Goal: Complete application form: Complete application form

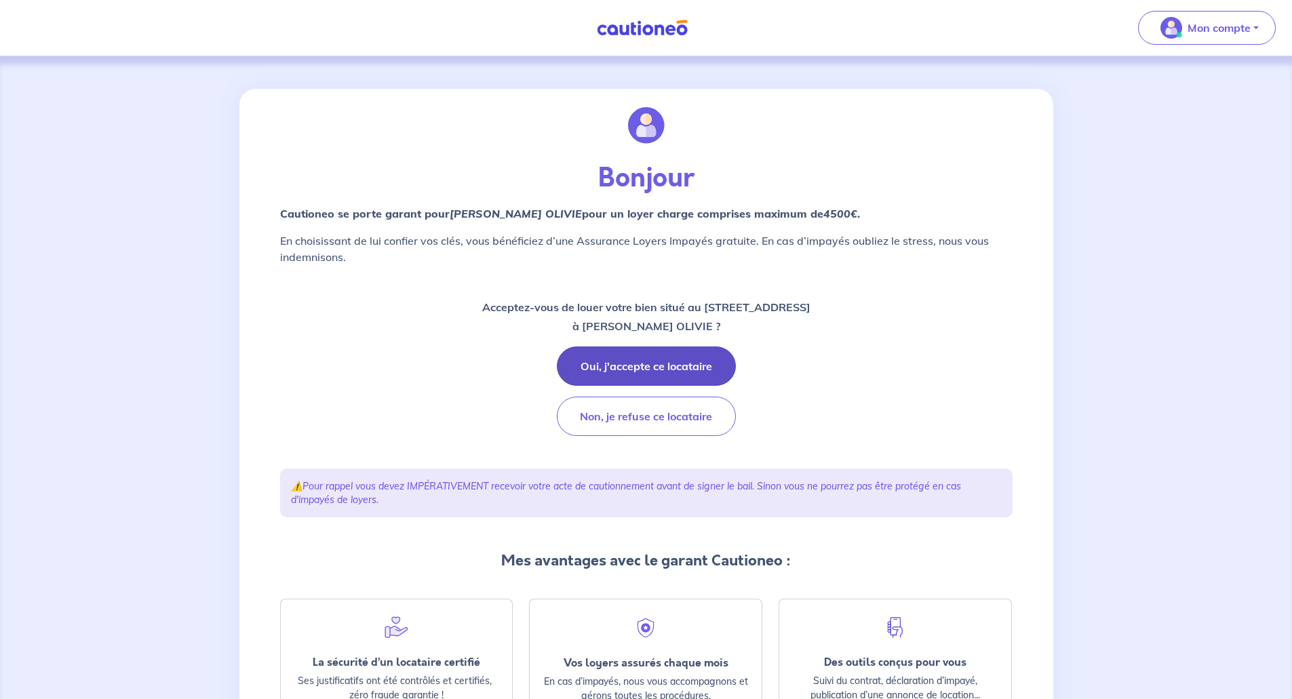
click at [679, 360] on button "Oui, j'accepte ce locataire" at bounding box center [646, 366] width 179 height 39
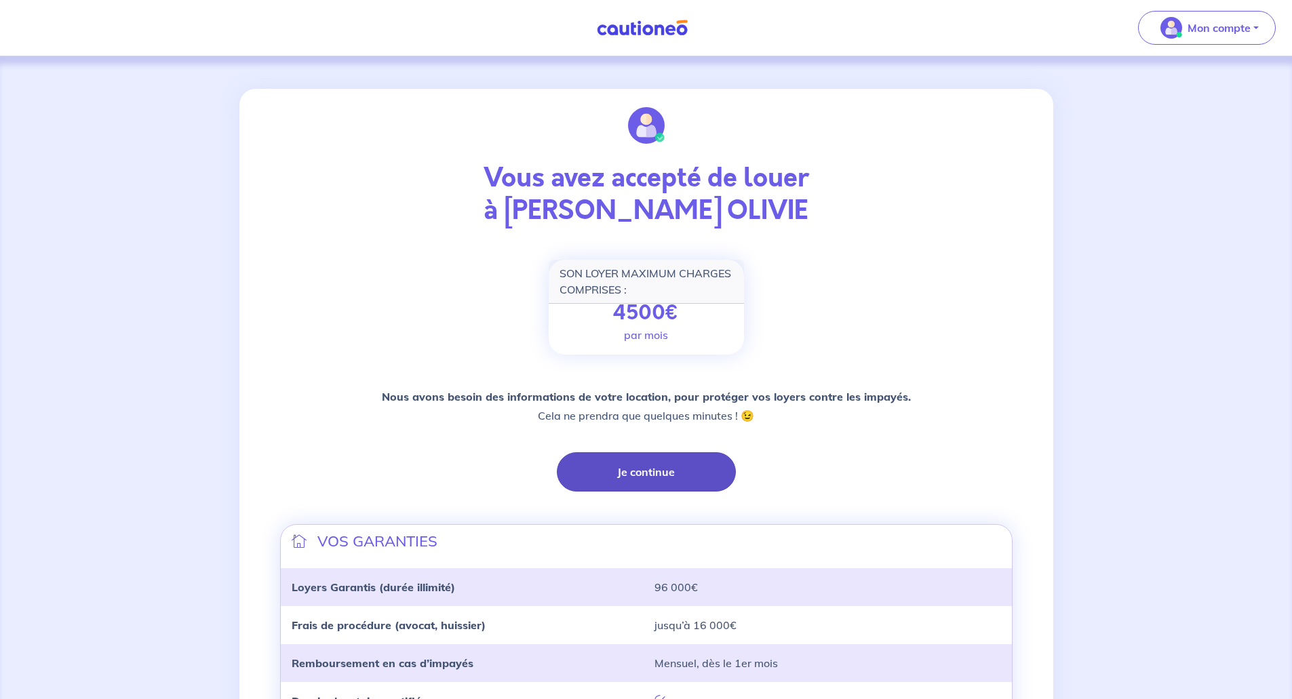
click at [674, 467] on button "Je continue" at bounding box center [646, 472] width 179 height 39
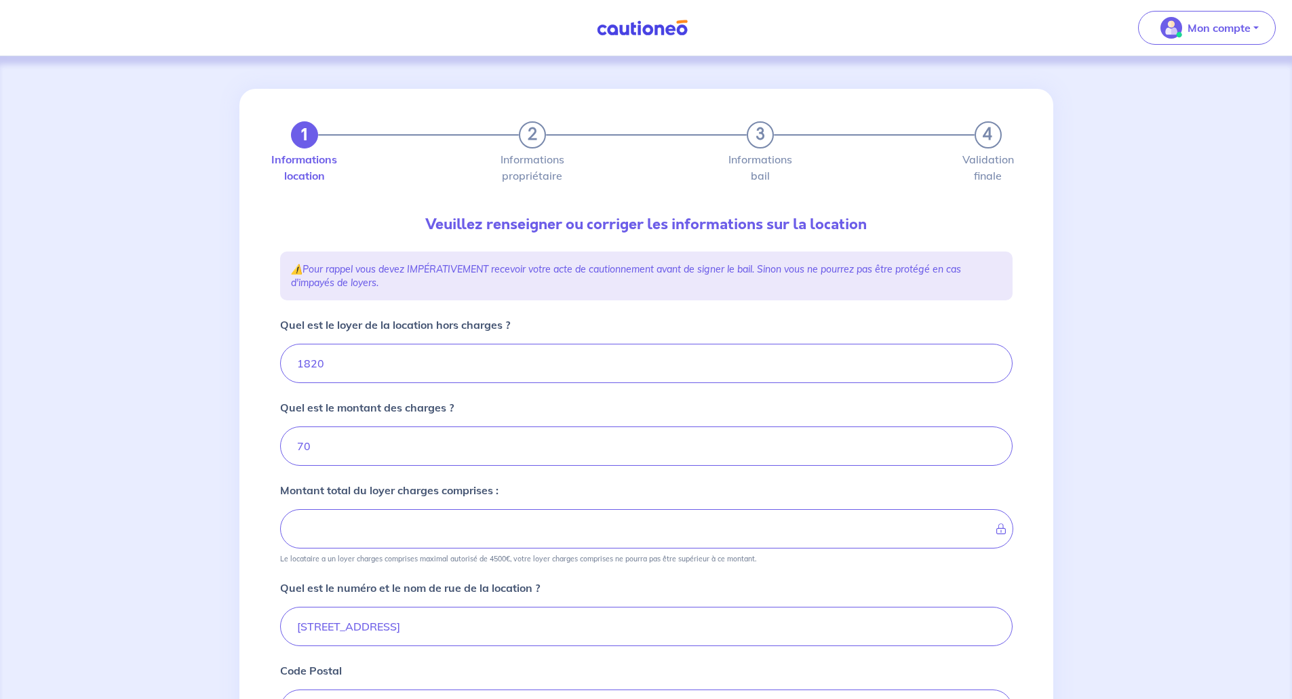
type input "1890"
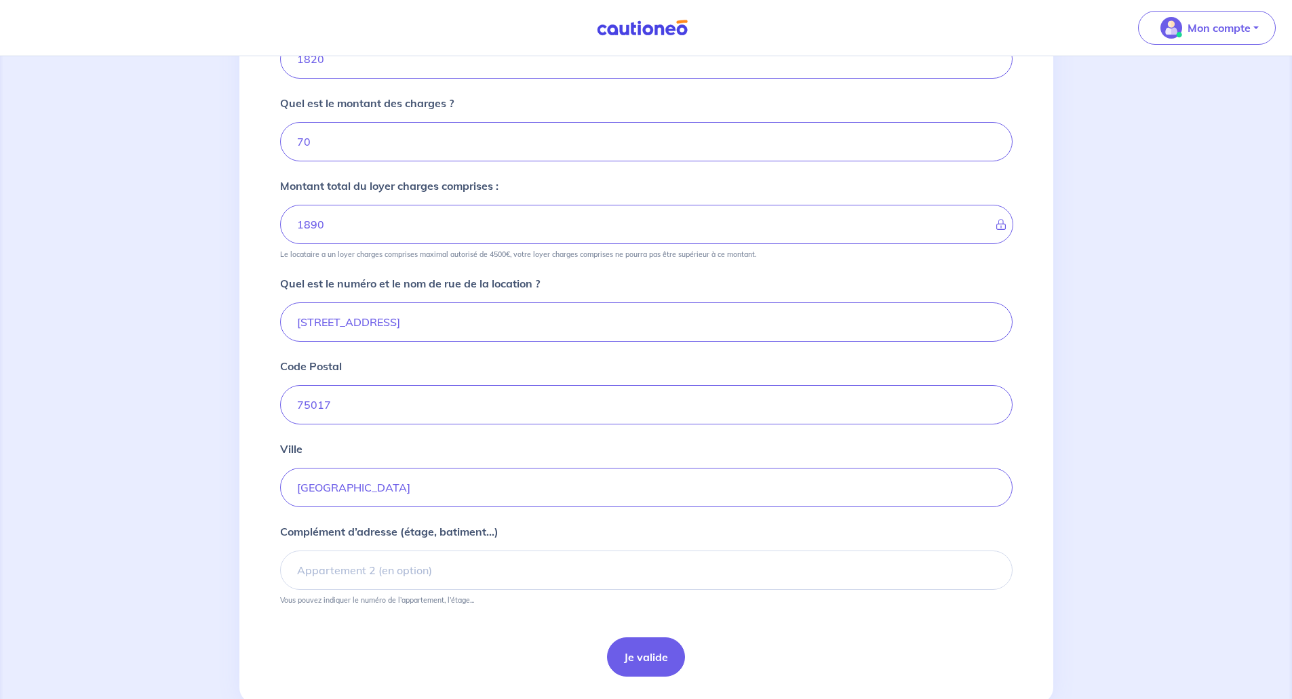
scroll to position [339, 0]
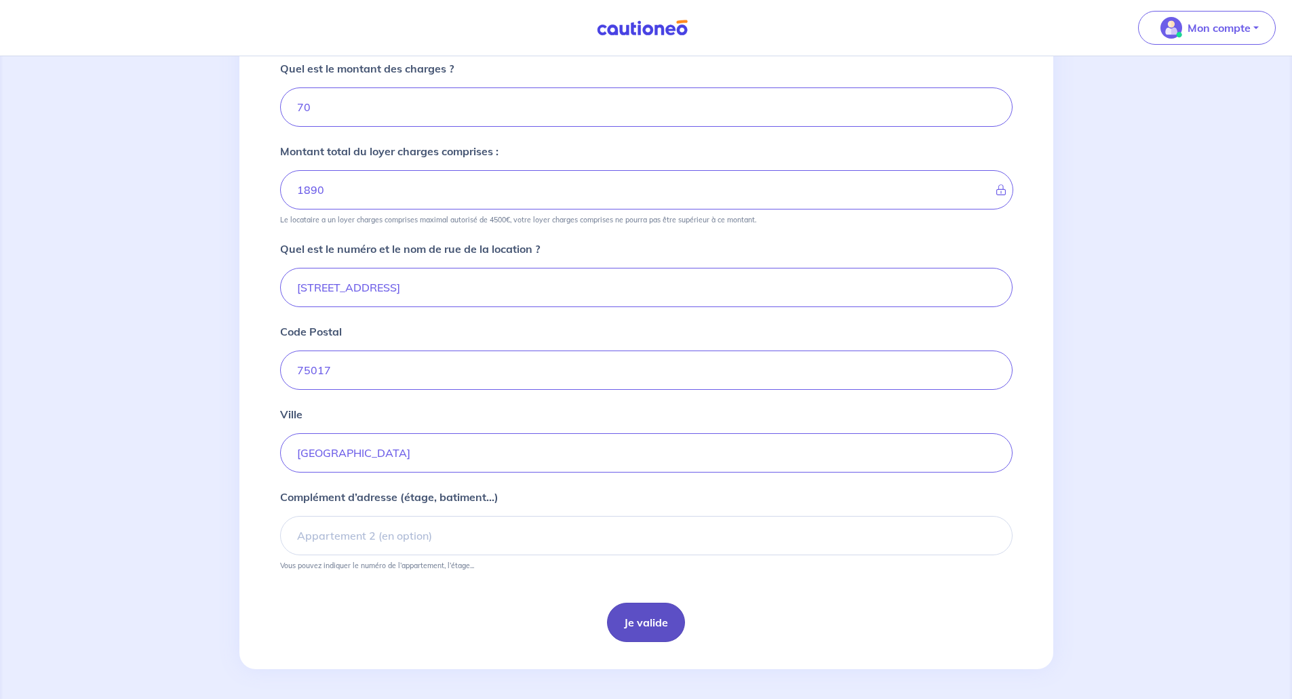
click at [662, 620] on button "Je valide" at bounding box center [646, 622] width 78 height 39
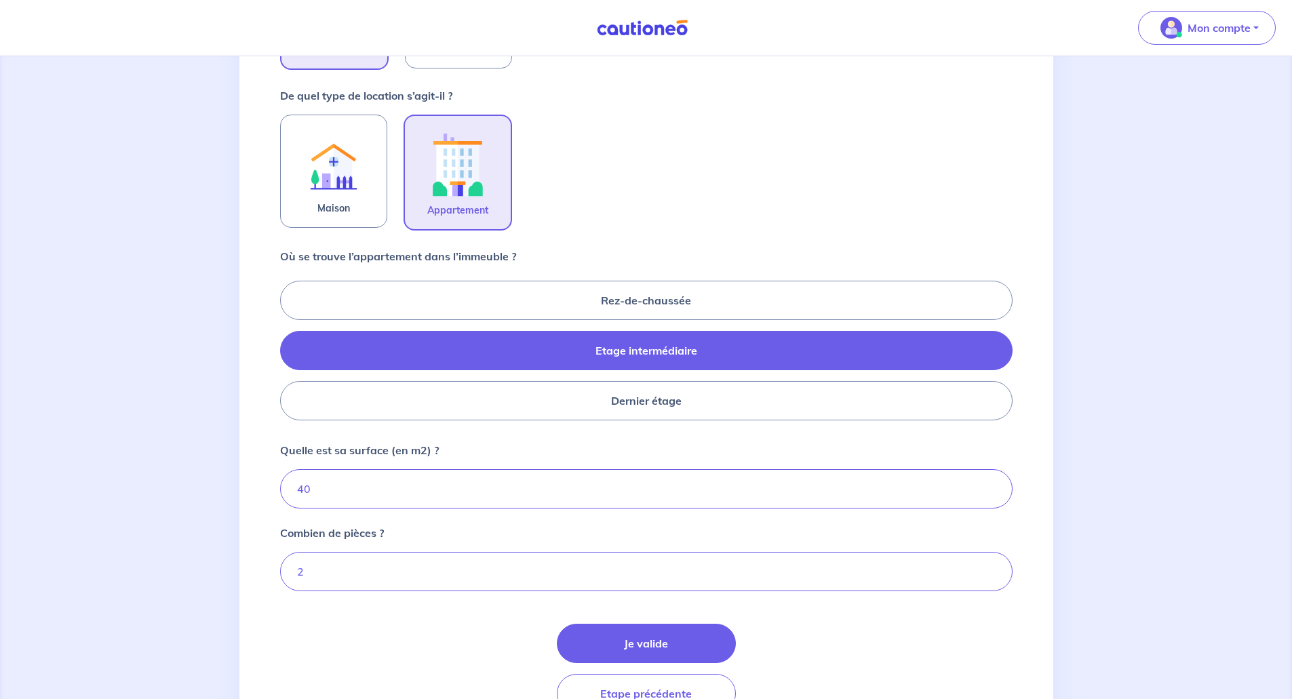
scroll to position [462, 0]
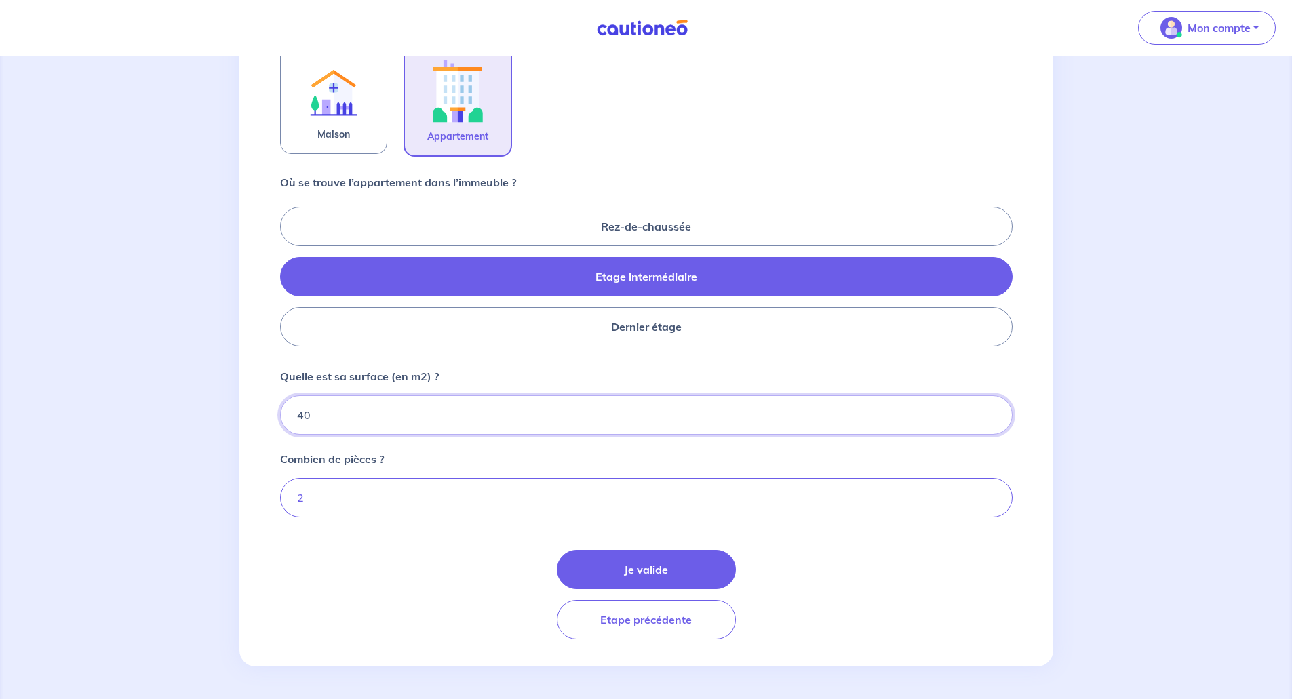
drag, startPoint x: 313, startPoint y: 405, endPoint x: 267, endPoint y: 398, distance: 46.0
click at [267, 398] on div "1 2 3 4 Informations location Informations propriétaire Informations bail Valid…" at bounding box center [646, 147] width 814 height 1040
type input "37"
type input "37.93"
click at [657, 576] on button "Je valide" at bounding box center [646, 569] width 179 height 39
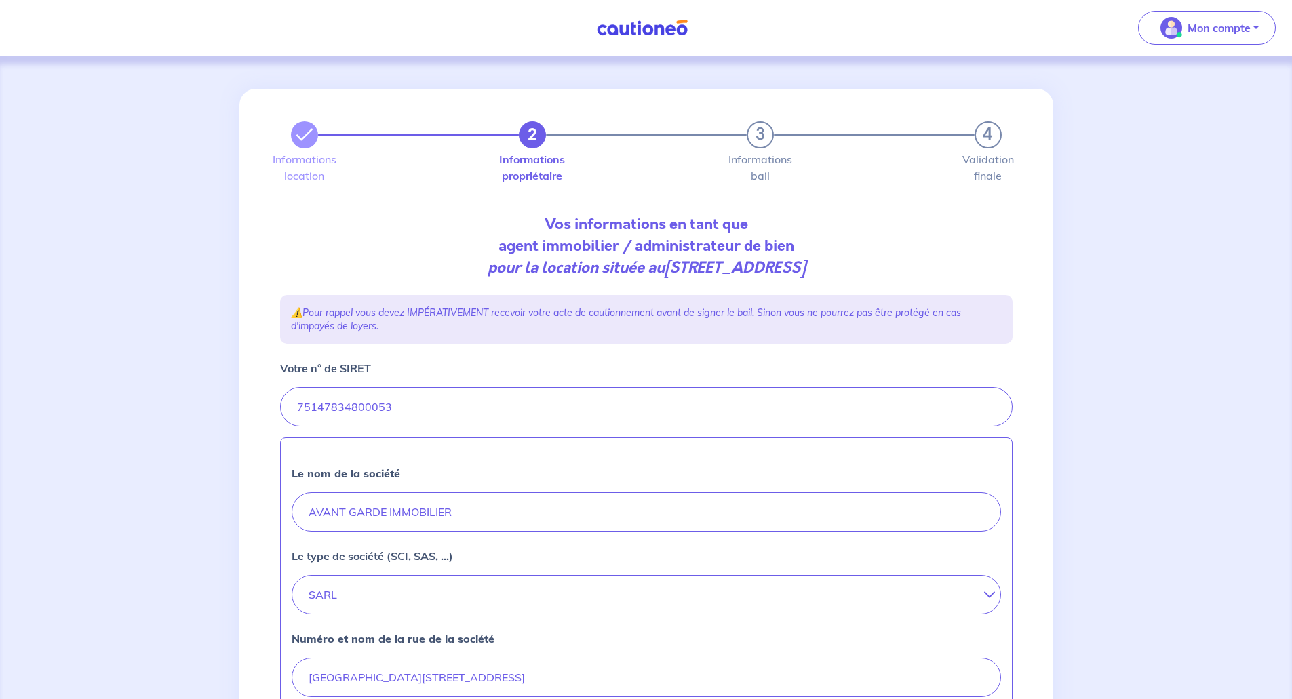
scroll to position [451, 0]
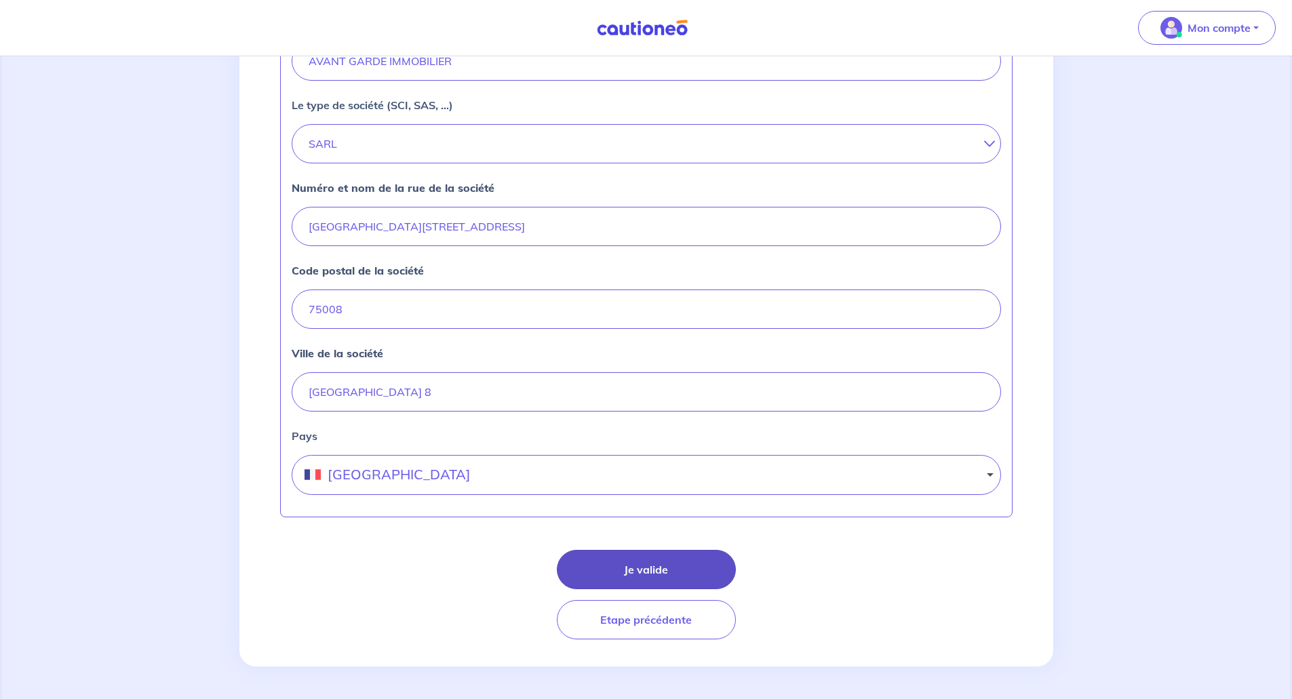
click at [643, 571] on button "Je valide" at bounding box center [646, 569] width 179 height 39
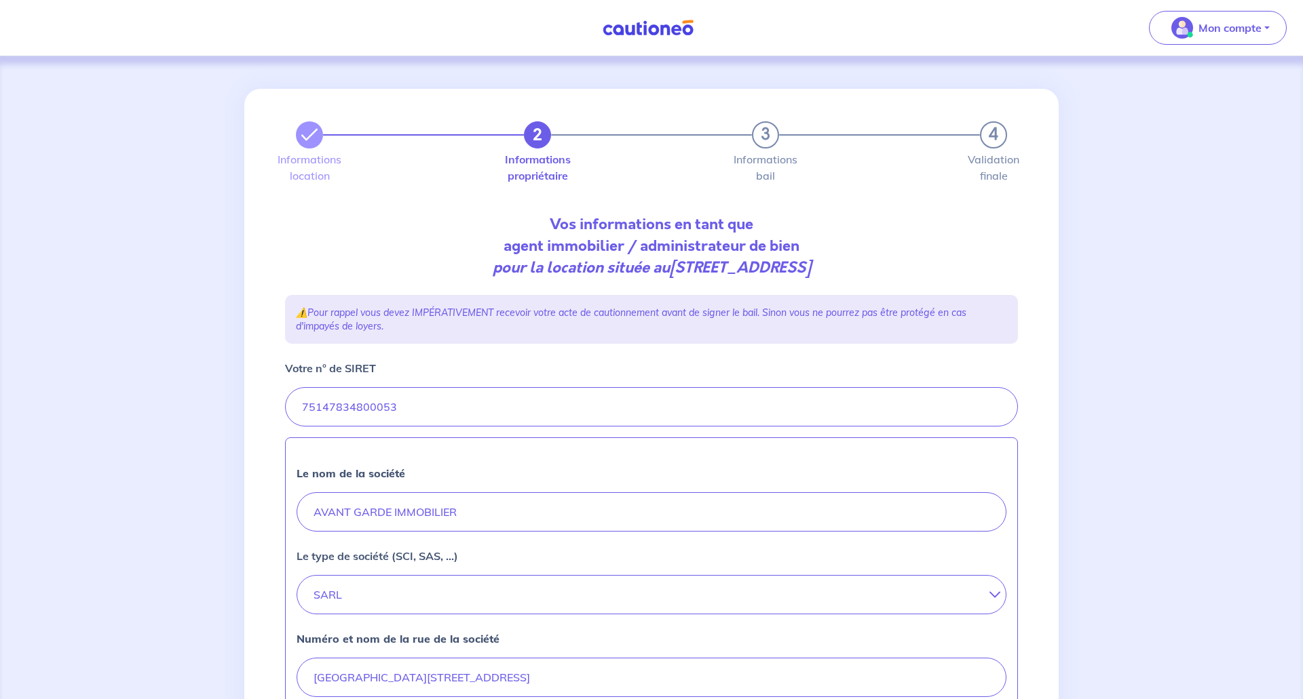
select select "FR"
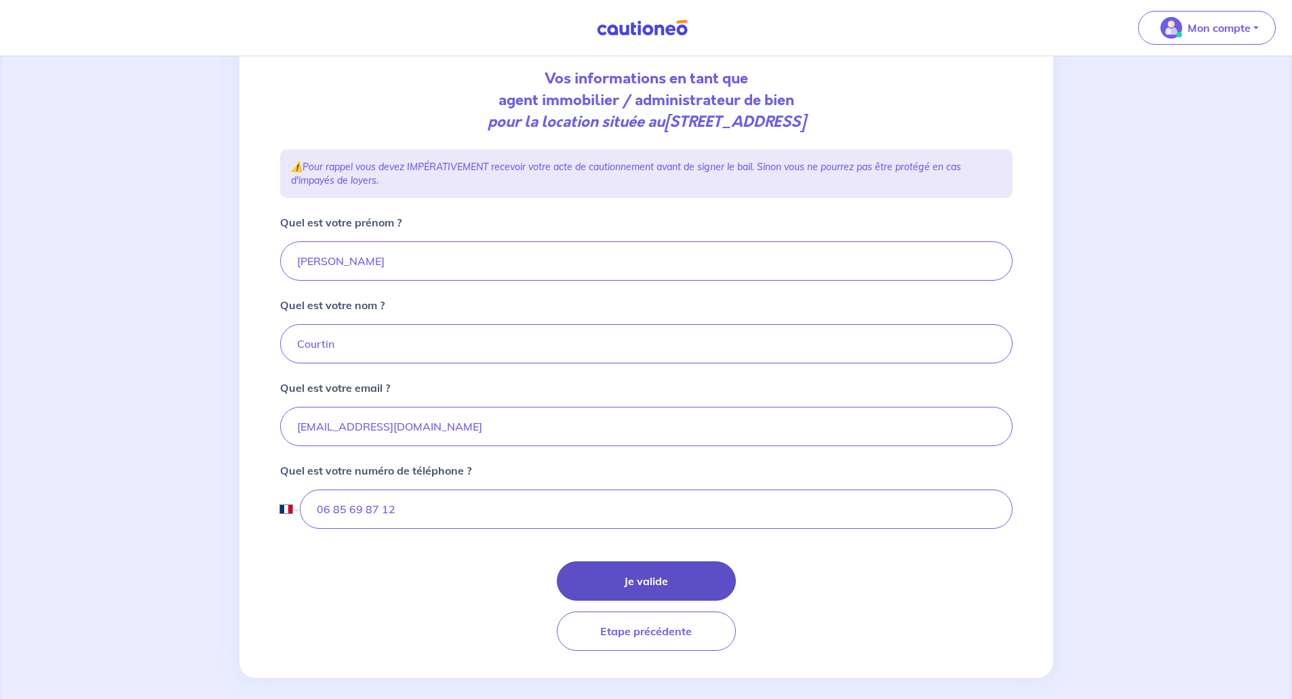
scroll to position [157, 0]
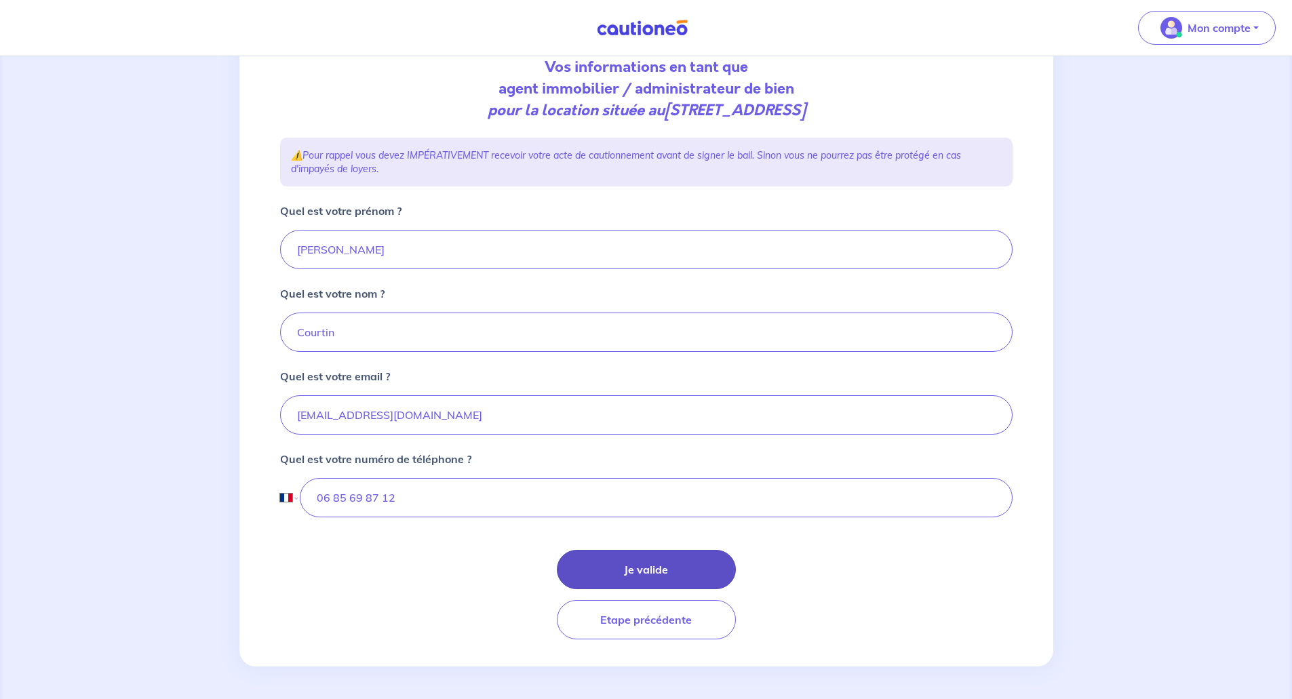
click at [622, 567] on button "Je valide" at bounding box center [646, 569] width 179 height 39
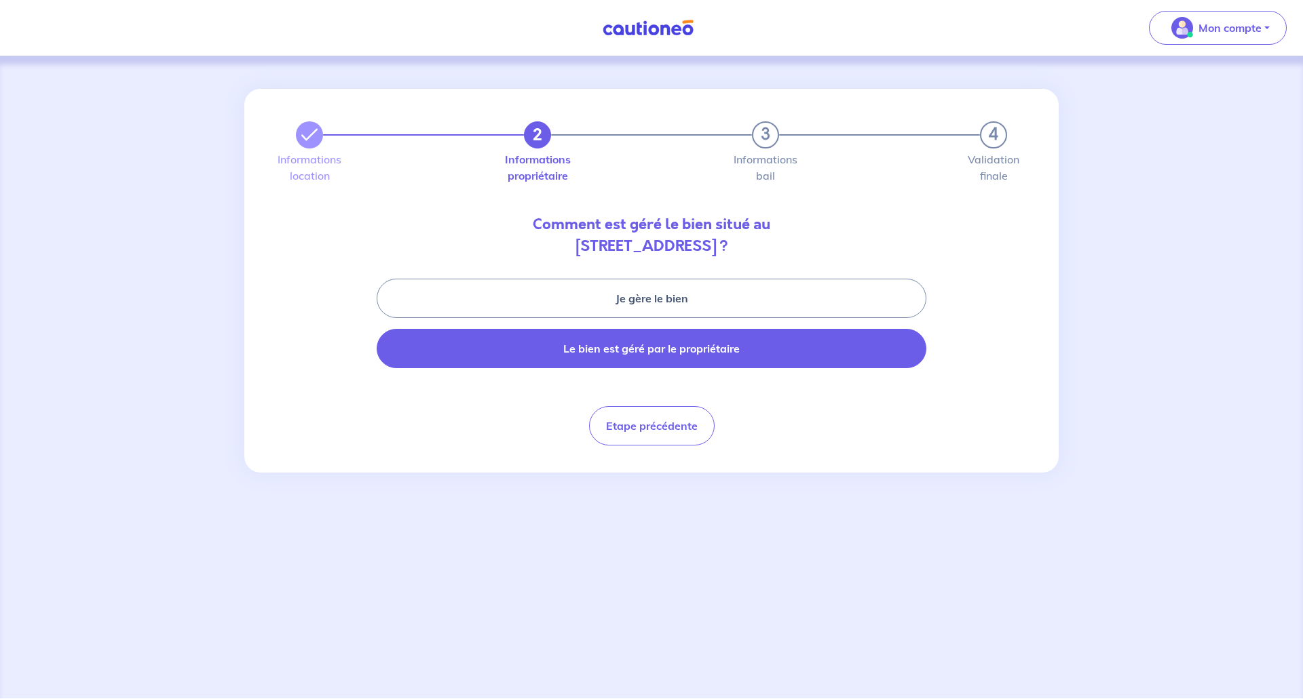
click at [555, 343] on button "Le bien est géré par le propriétaire" at bounding box center [652, 348] width 550 height 39
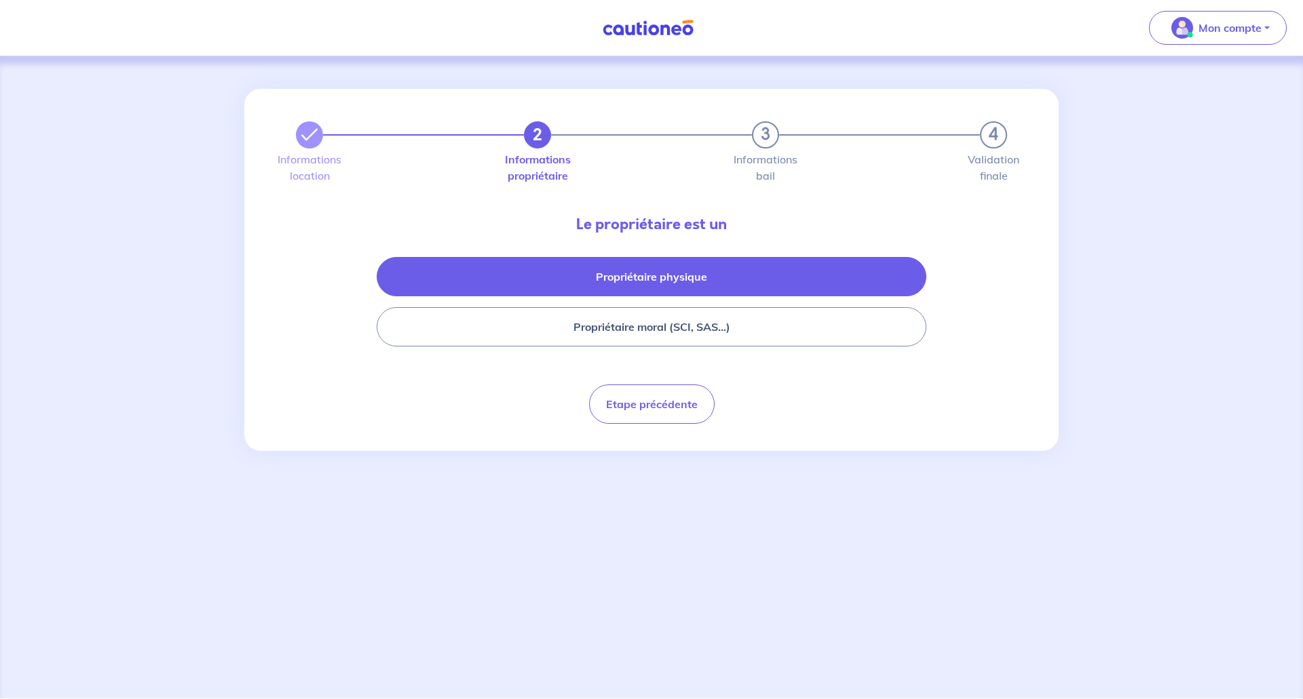
click at [539, 269] on button "Propriétaire physique" at bounding box center [652, 276] width 550 height 39
select select "FR"
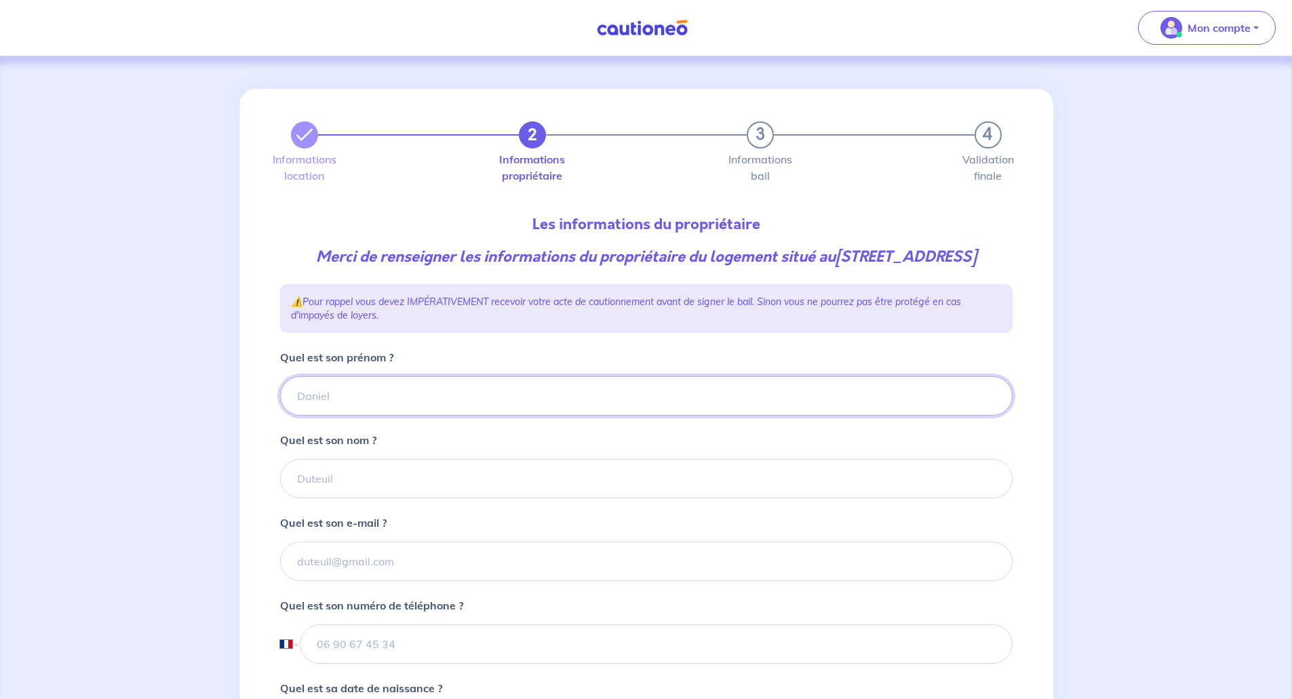
click at [351, 416] on input "Quel est son prénom ?" at bounding box center [646, 396] width 733 height 39
paste input "[PERSON_NAME]"
drag, startPoint x: 391, startPoint y: 417, endPoint x: 339, endPoint y: 415, distance: 53.0
click at [339, 415] on input "[PERSON_NAME]" at bounding box center [646, 396] width 733 height 39
type input "Noémie"
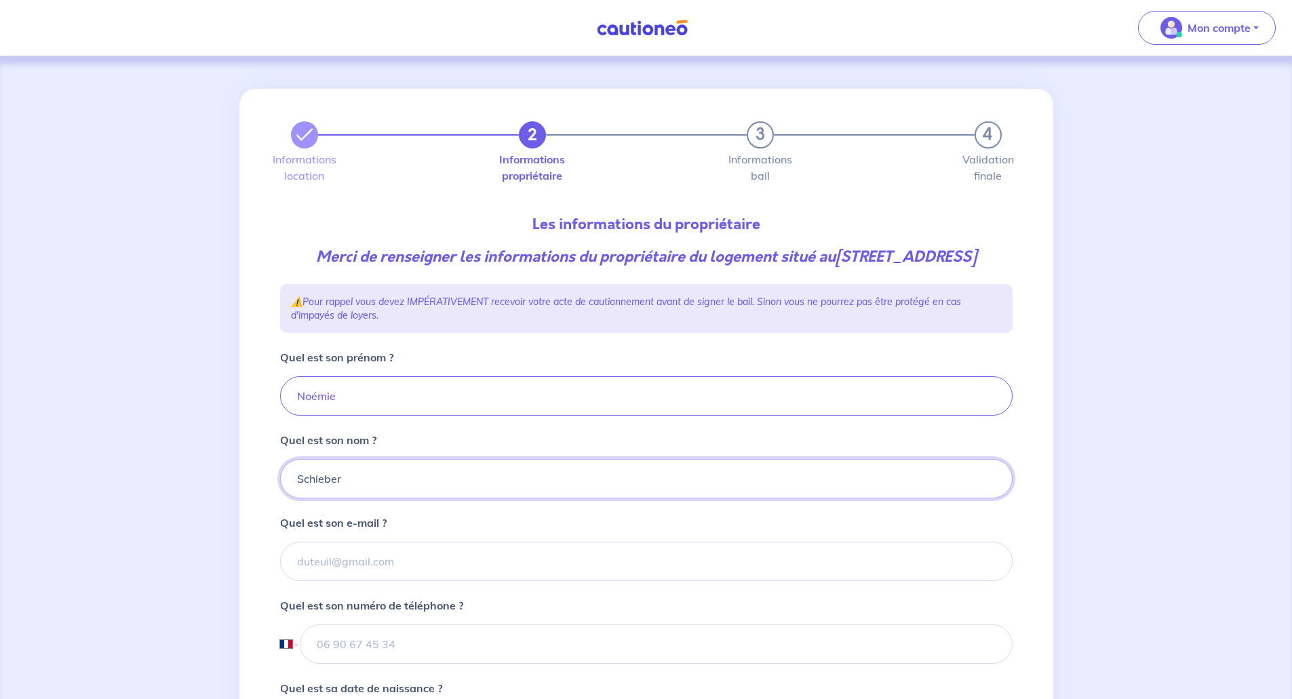
type input "Schieber"
click at [362, 577] on input "Quel est son e-mail ?" at bounding box center [646, 561] width 733 height 39
paste input "[EMAIL_ADDRESS][DOMAIN_NAME]"
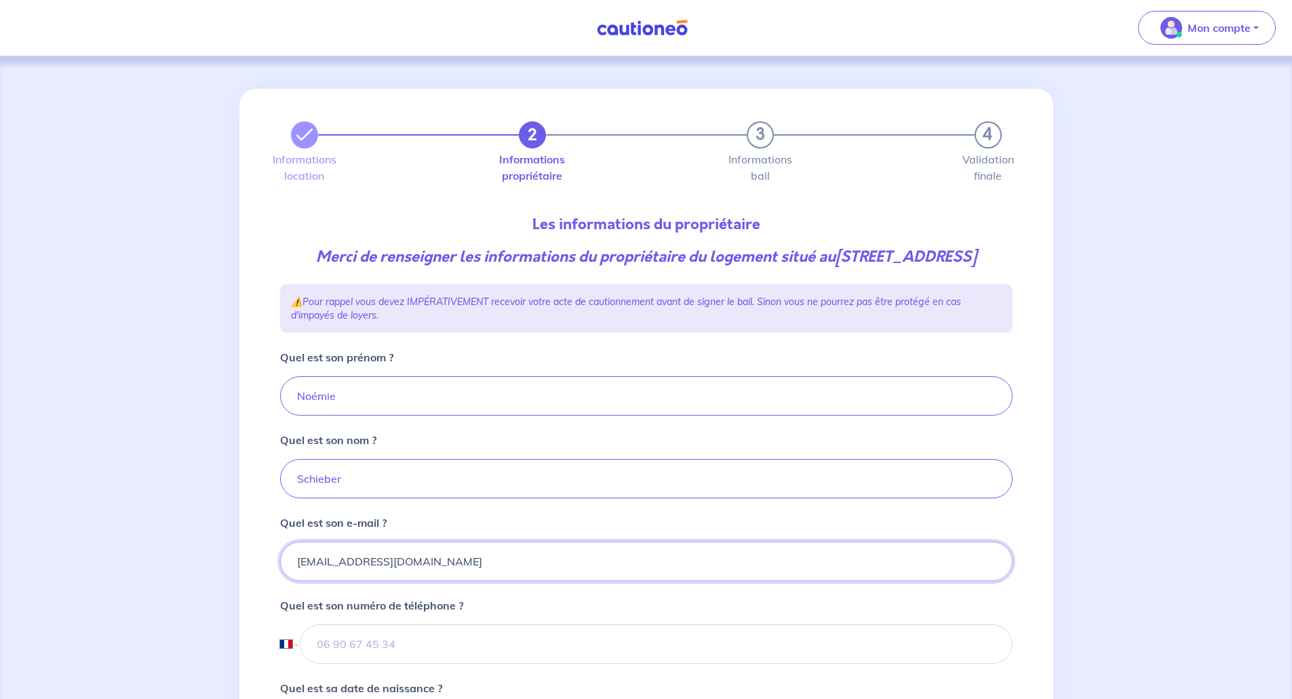
type input "[EMAIL_ADDRESS][DOMAIN_NAME]"
click at [360, 664] on input "tel" at bounding box center [656, 644] width 712 height 39
paste input "[PHONE_NUMBER]"
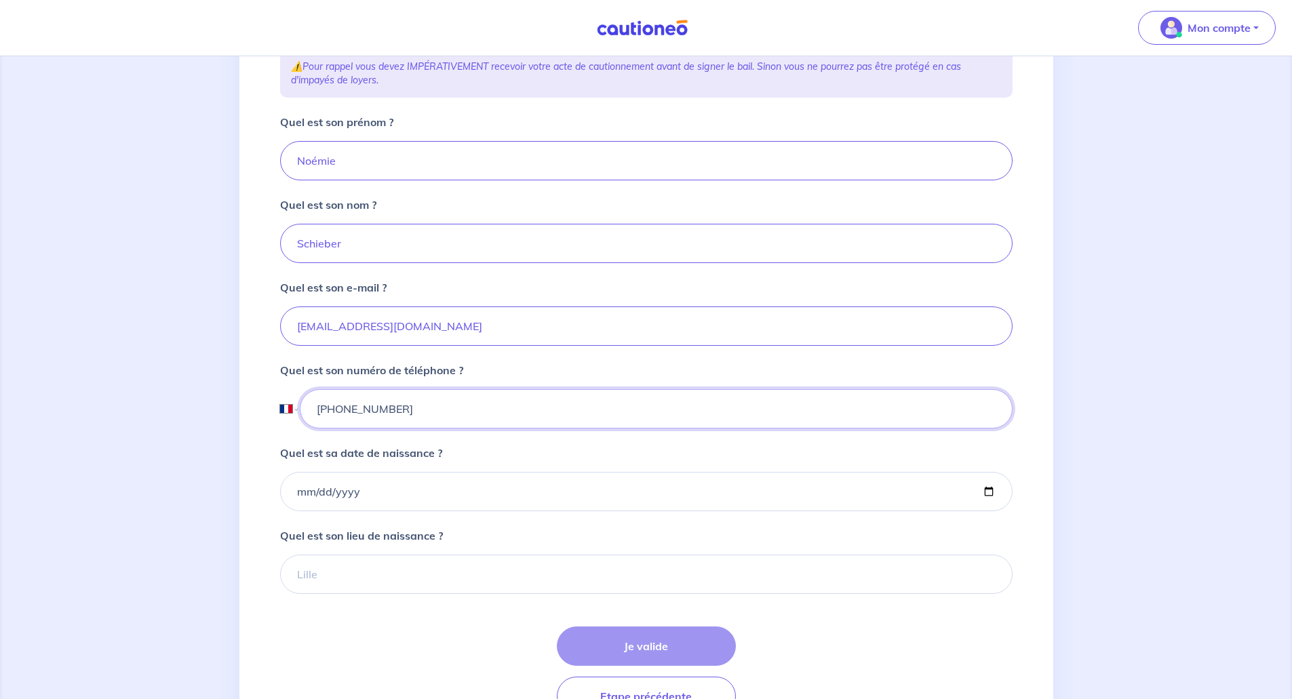
scroll to position [271, 0]
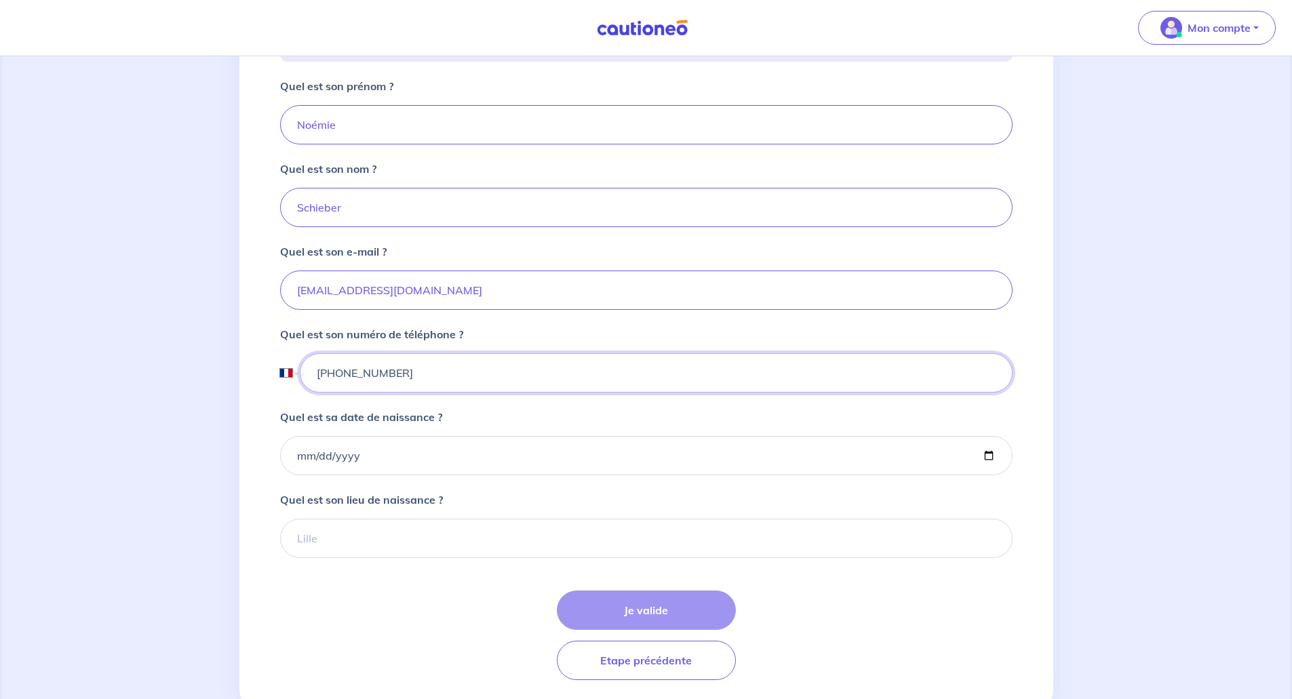
type input "[PHONE_NUMBER]"
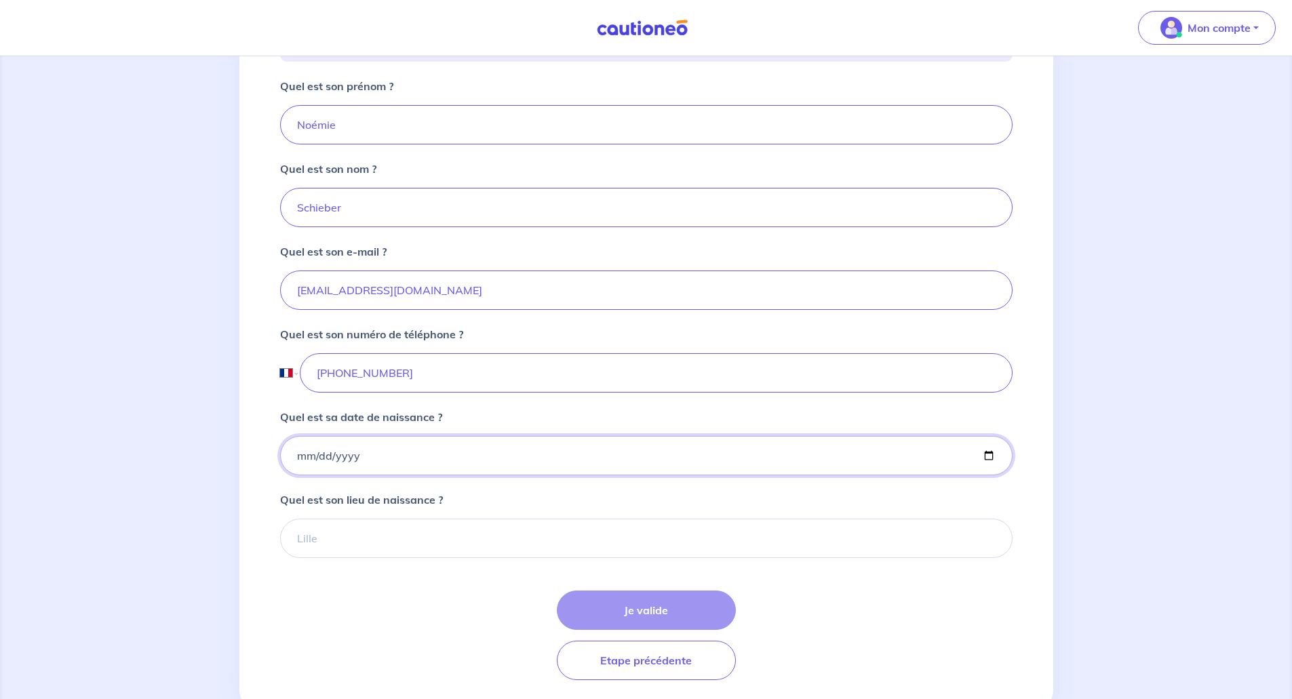
click at [301, 476] on input "Quel est sa date de naissance ?" at bounding box center [646, 455] width 733 height 39
type input "[DATE]"
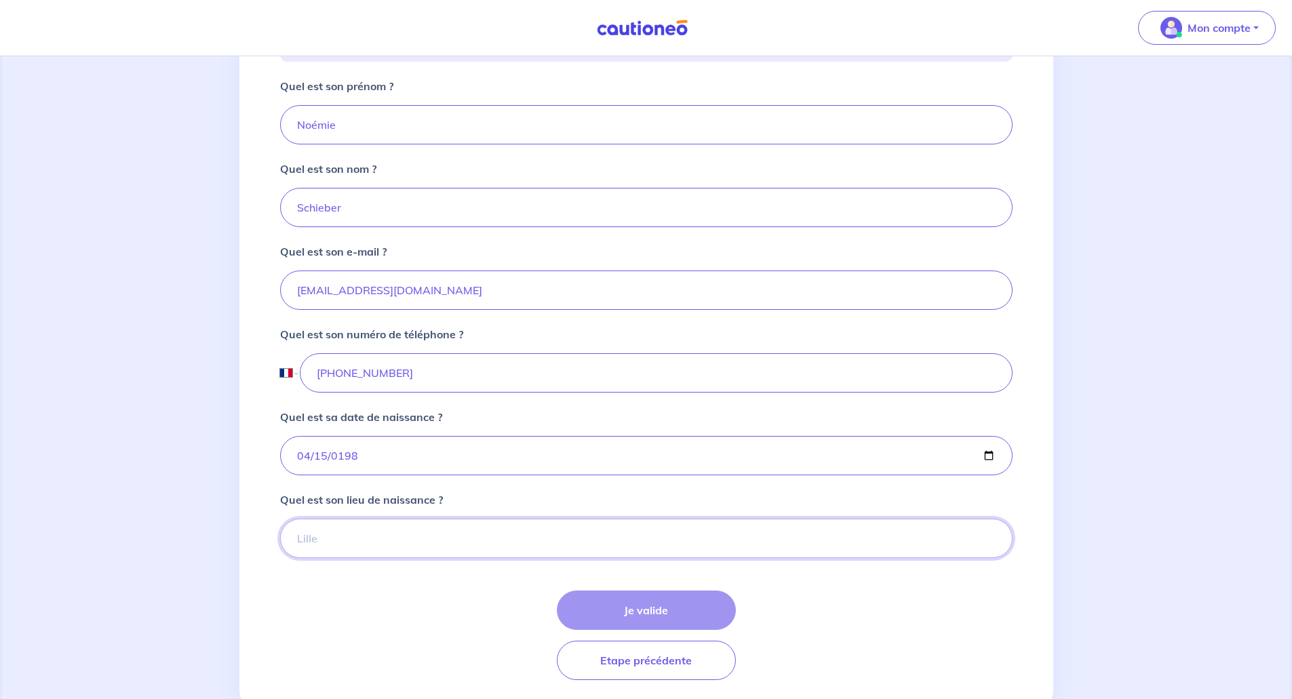
click at [353, 553] on input "Quel est son lieu de naissance ?" at bounding box center [646, 538] width 733 height 39
type input "[GEOGRAPHIC_DATA] 14"
click at [613, 624] on button "Je valide" at bounding box center [646, 610] width 179 height 39
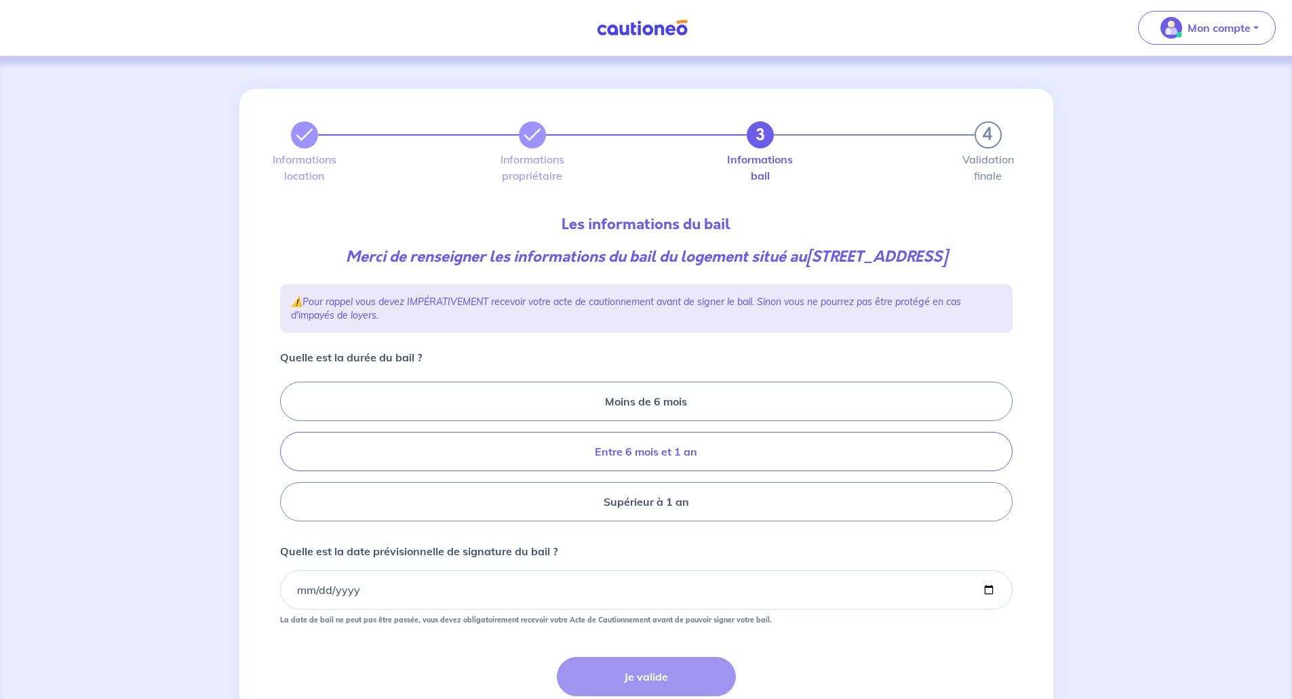
drag, startPoint x: 672, startPoint y: 473, endPoint x: 680, endPoint y: 486, distance: 15.8
click at [672, 472] on label "Entre 6 mois et 1 an" at bounding box center [646, 451] width 733 height 39
click at [289, 457] on input "Entre 6 mois et 1 an" at bounding box center [284, 452] width 9 height 9
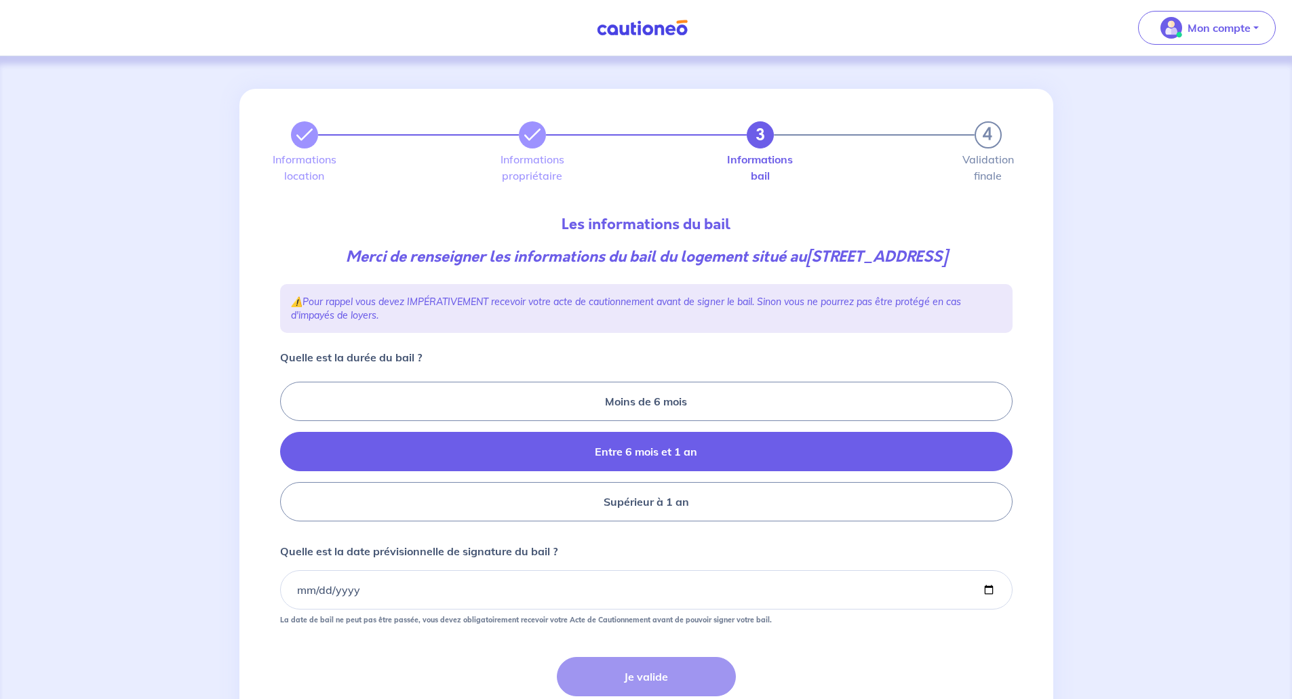
radio input "true"
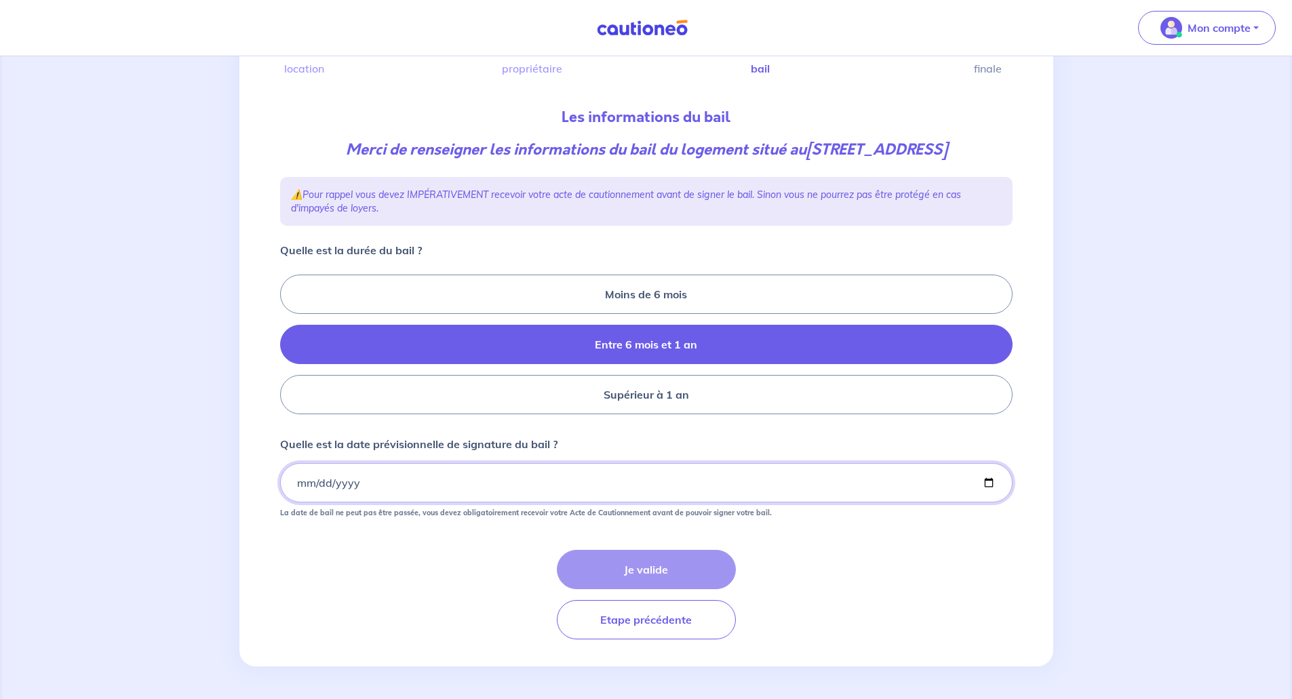
click at [296, 482] on input "Quelle est la date prévisionnelle de signature du bail ?" at bounding box center [646, 482] width 733 height 39
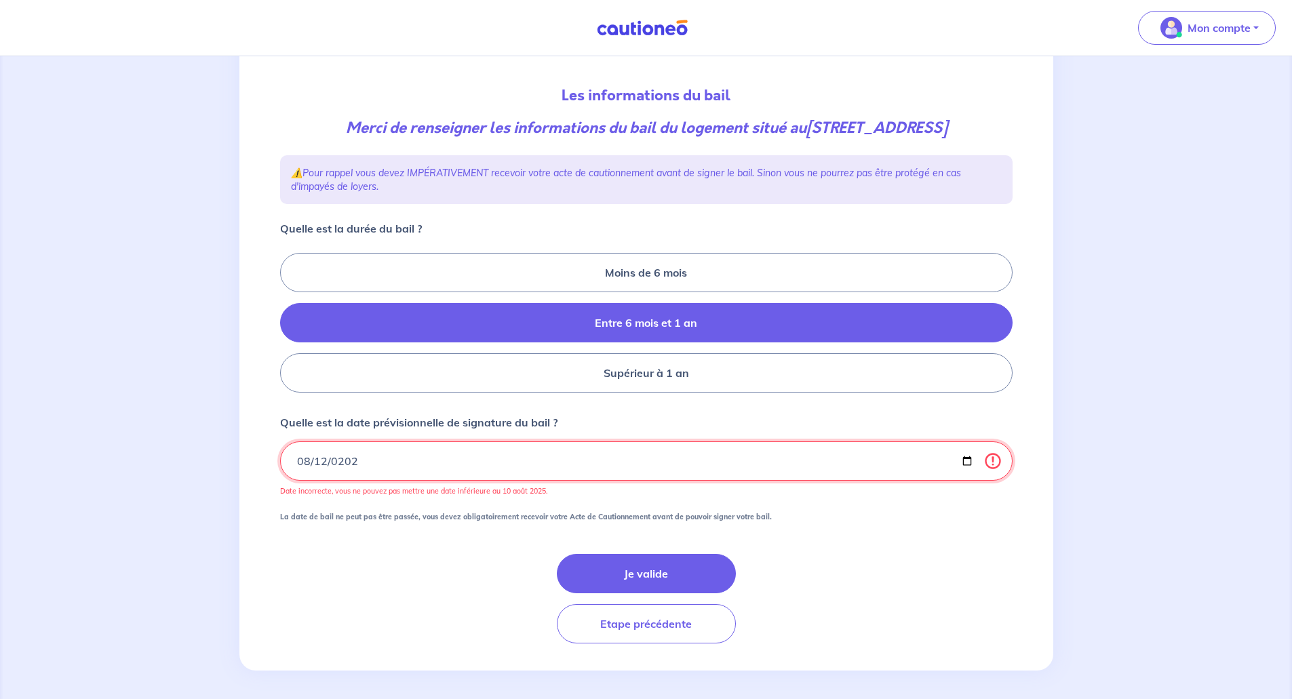
type input "[DATE]"
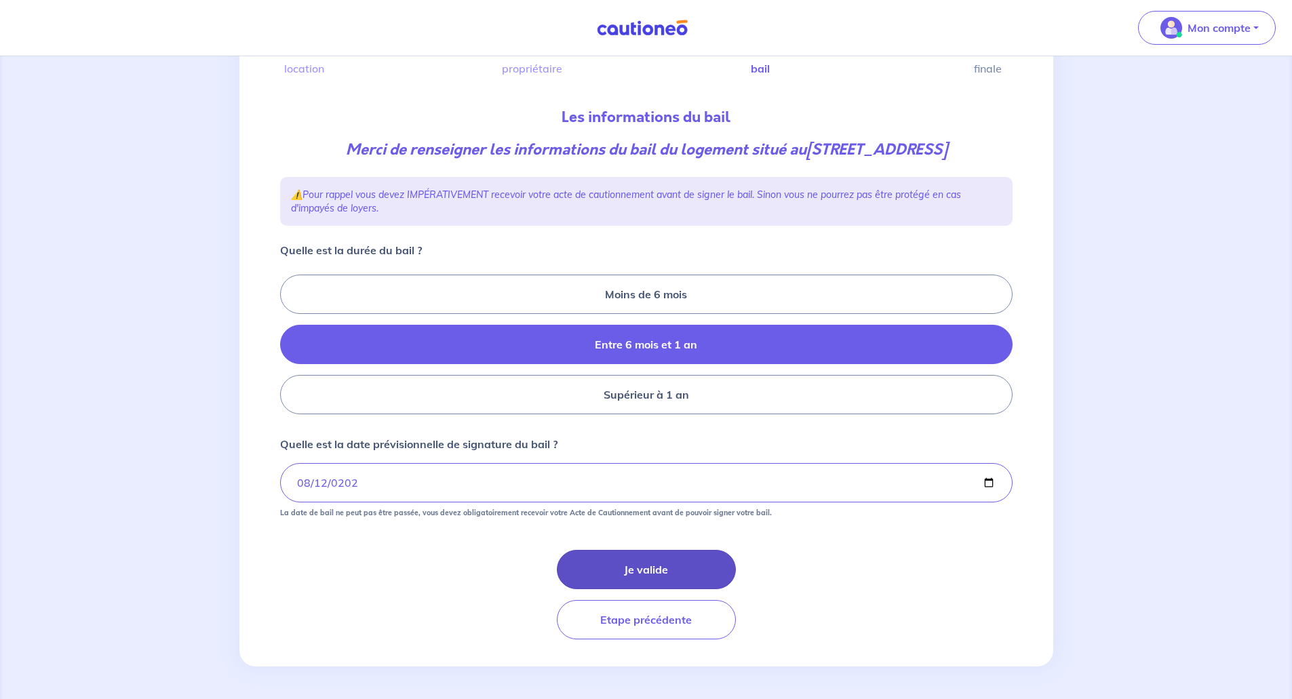
click at [672, 571] on button "Je valide" at bounding box center [646, 569] width 179 height 39
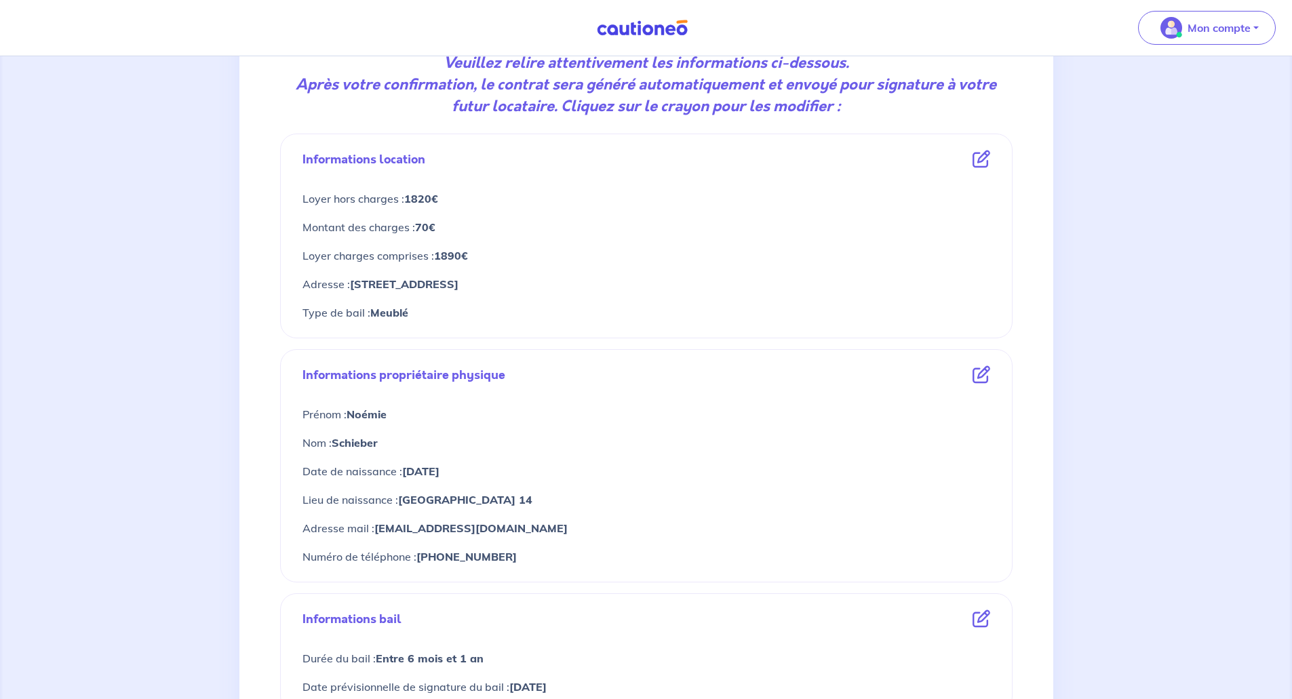
scroll to position [467, 0]
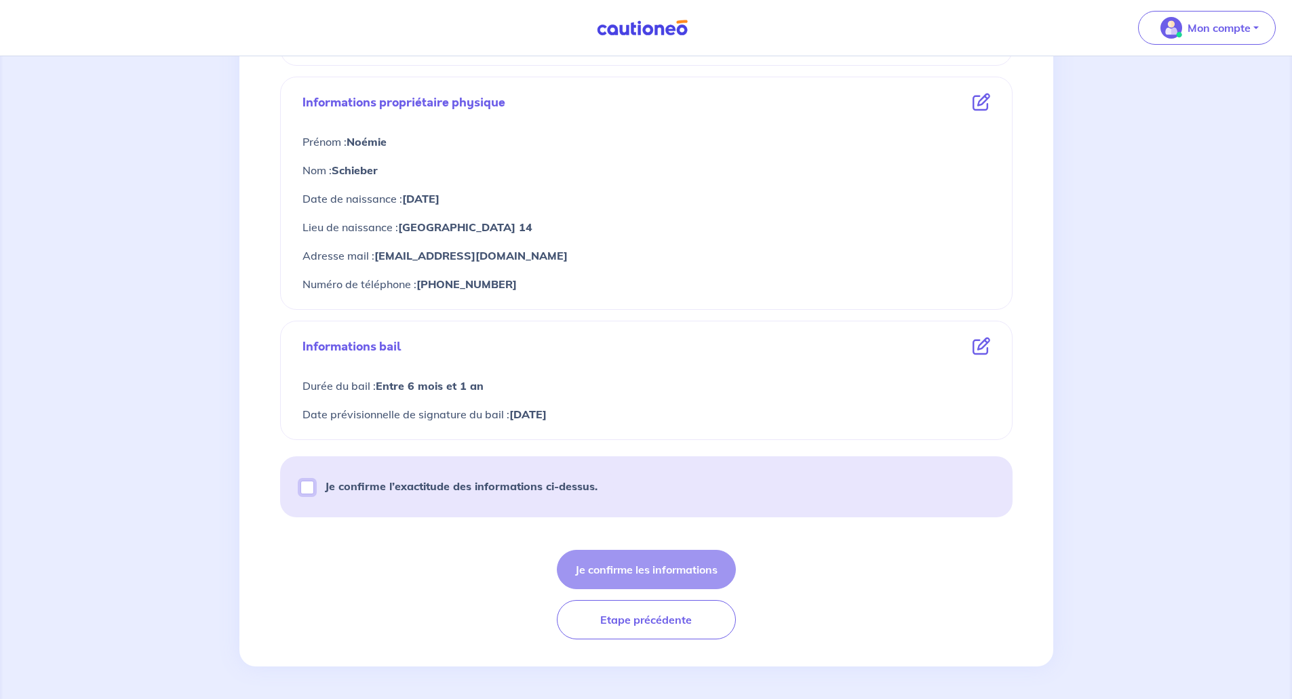
drag, startPoint x: 301, startPoint y: 484, endPoint x: 309, endPoint y: 488, distance: 9.4
click at [303, 484] on input "Je confirme l’exactitude des informations ci-dessus." at bounding box center [308, 488] width 14 height 14
checkbox input "true"
click at [677, 571] on button "Je confirme les informations" at bounding box center [646, 569] width 179 height 39
